Goal: Navigation & Orientation: Go to known website

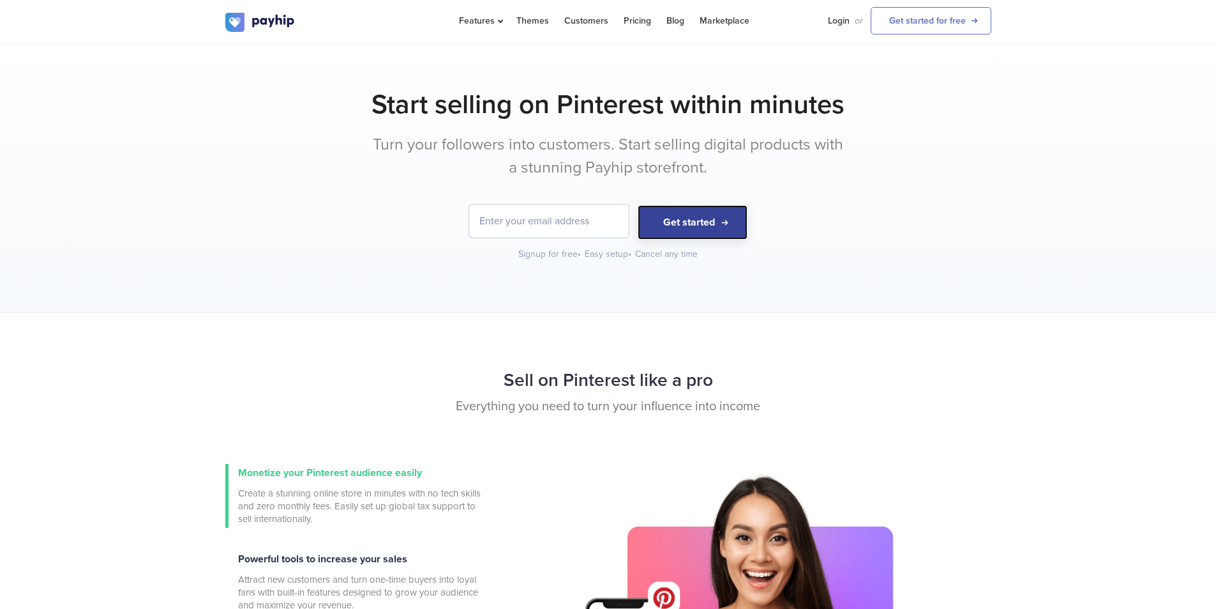
click at [701, 232] on button "Get started" at bounding box center [693, 222] width 110 height 35
click at [835, 25] on link "Login" at bounding box center [839, 21] width 22 height 42
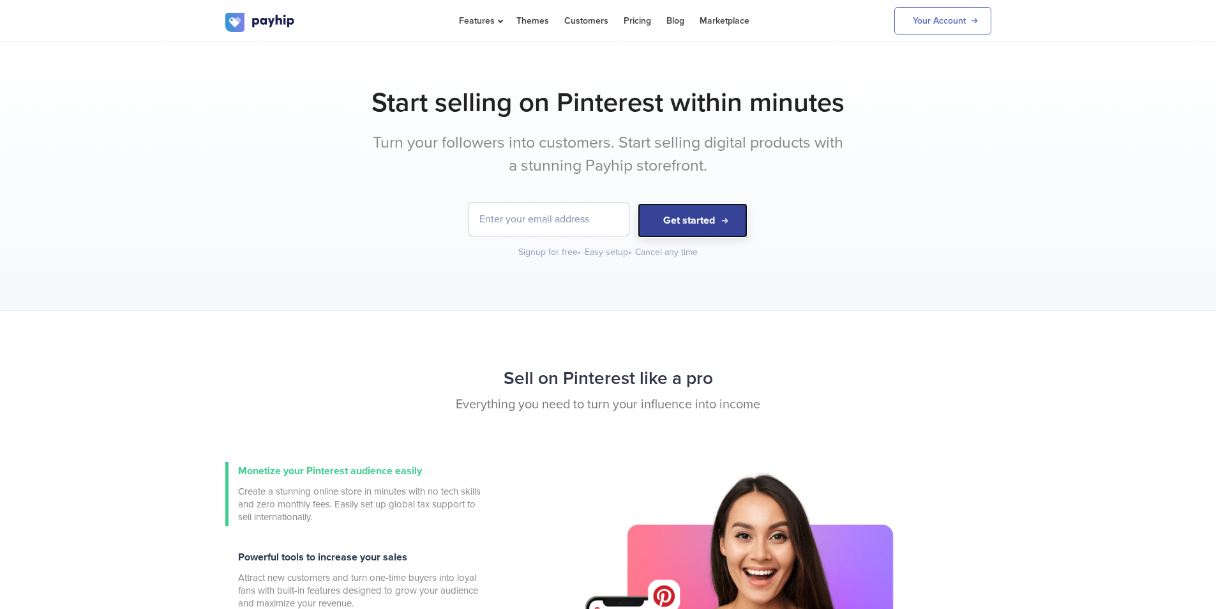
click at [686, 220] on button "Get started" at bounding box center [693, 220] width 110 height 35
click at [702, 218] on button "Get started" at bounding box center [693, 220] width 110 height 35
drag, startPoint x: 1145, startPoint y: 435, endPoint x: 1175, endPoint y: 154, distance: 282.5
